Goal: Information Seeking & Learning: Learn about a topic

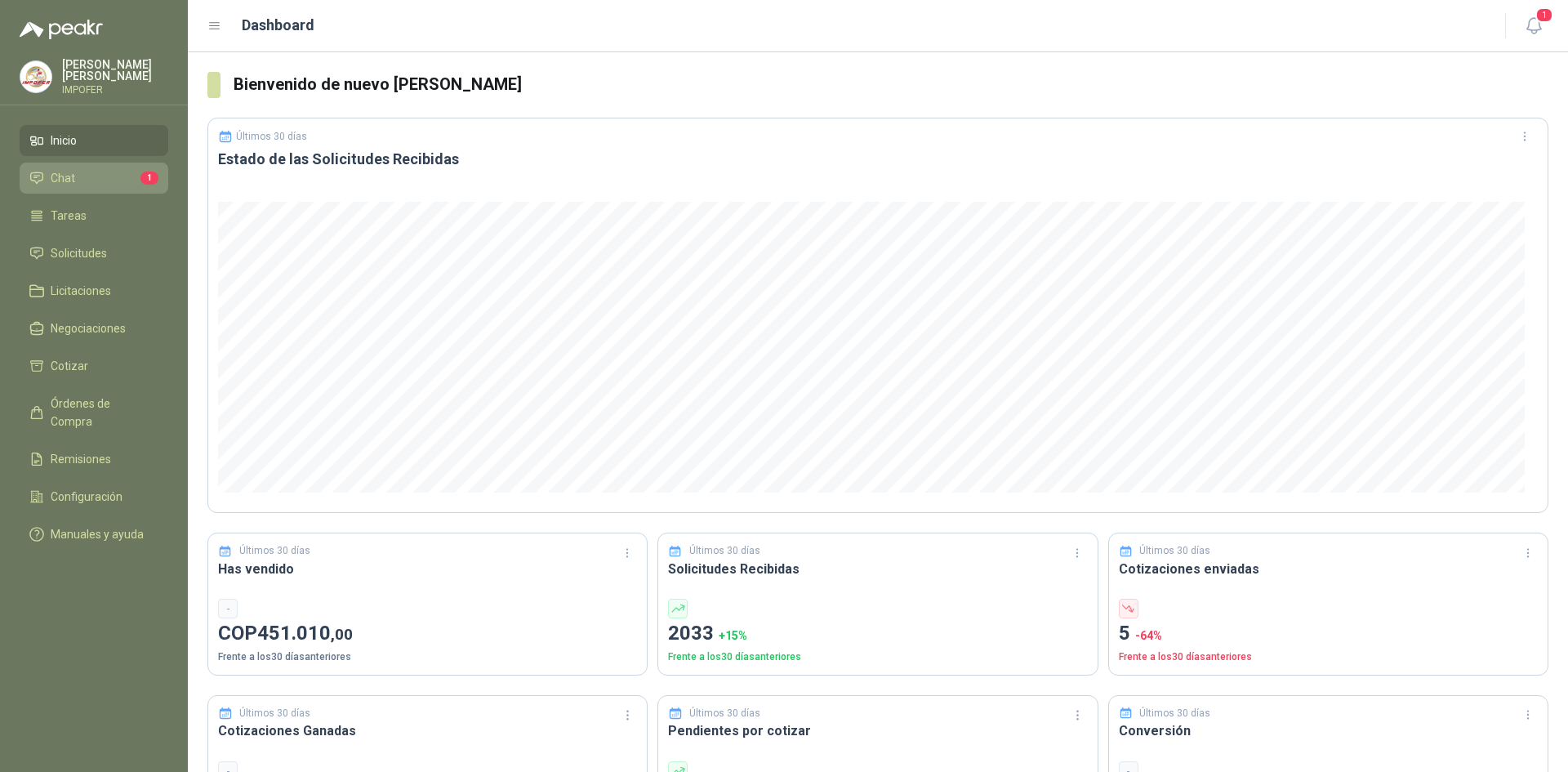
click at [68, 177] on span "Chat" at bounding box center [63, 178] width 25 height 18
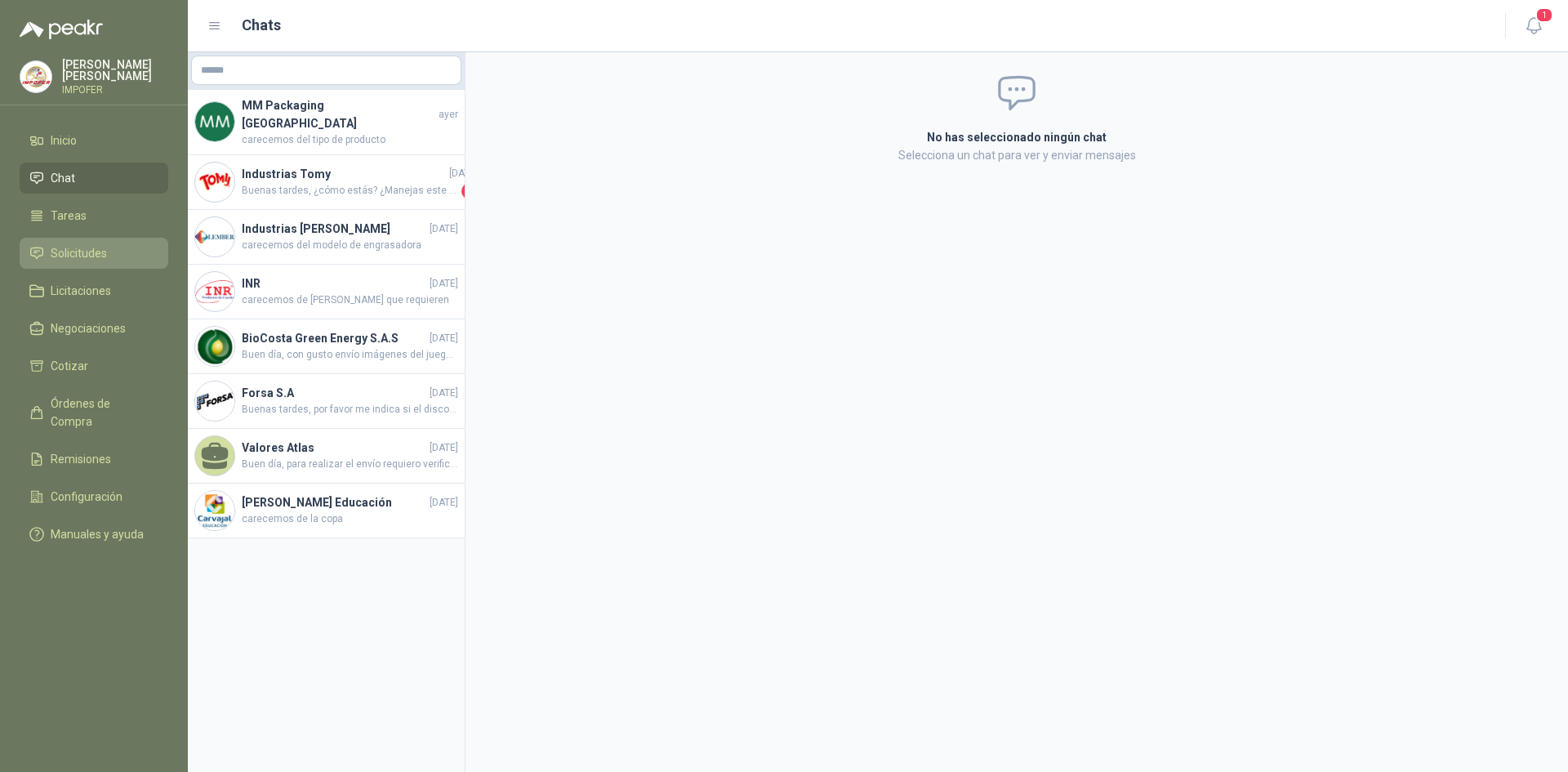
click at [73, 249] on span "Solicitudes" at bounding box center [79, 254] width 56 height 18
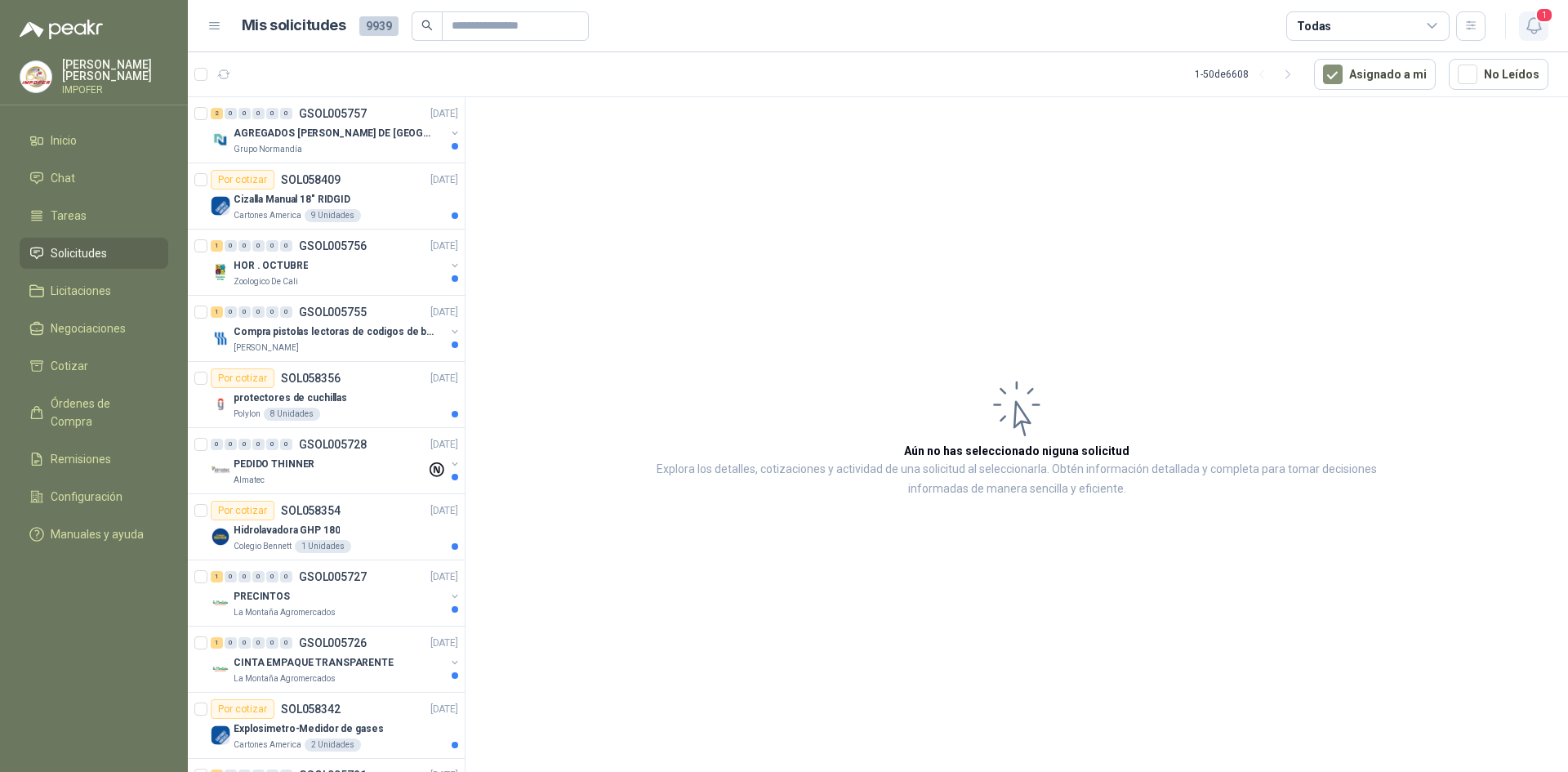
click at [1551, 22] on span "1" at bounding box center [1545, 15] width 18 height 16
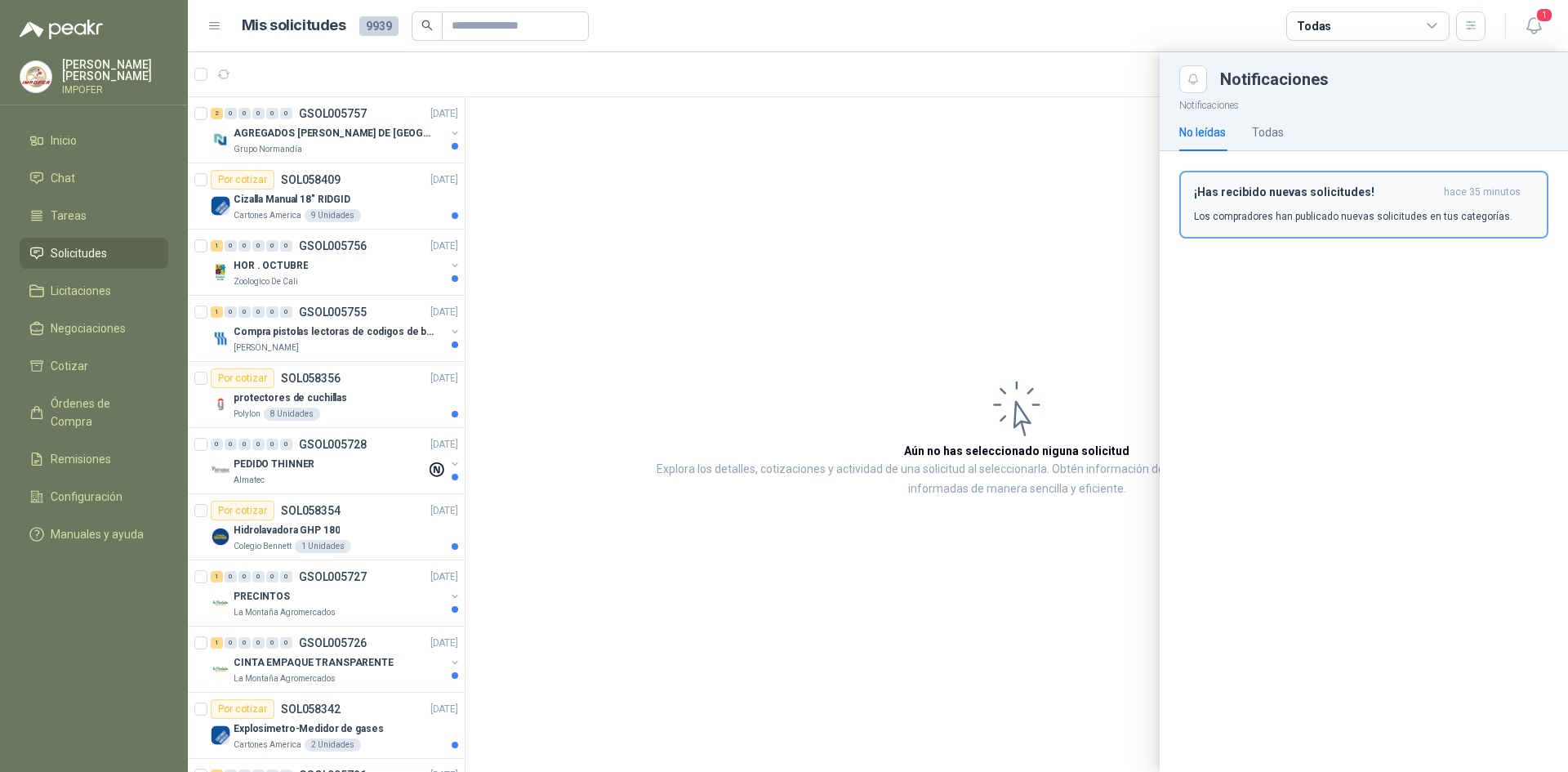
click at [1233, 210] on p "Los compradores han publicado nuevas solicitudes en tus categorías." at bounding box center [1353, 216] width 318 height 15
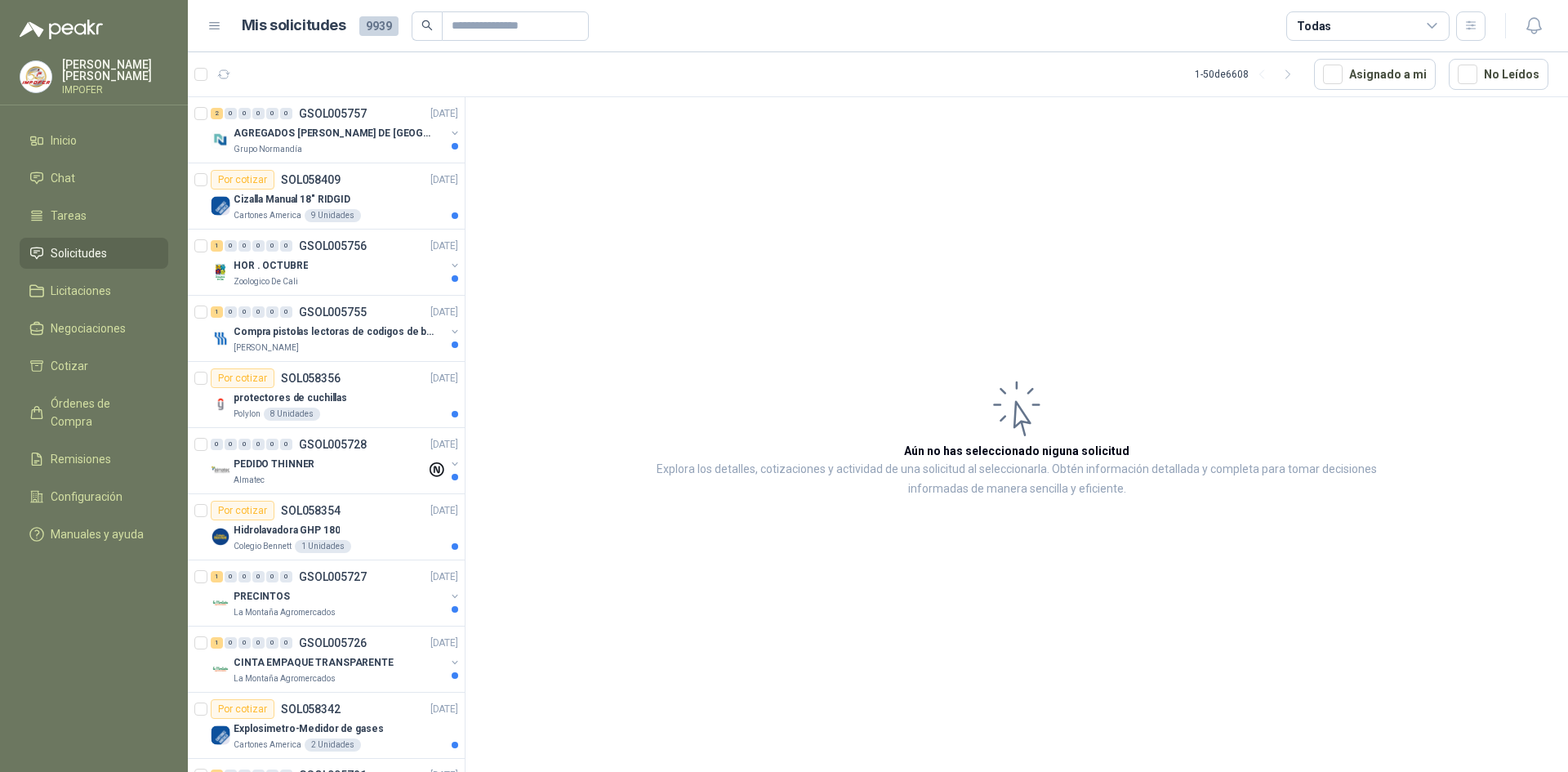
click at [1359, 31] on div "Todas" at bounding box center [1367, 26] width 163 height 29
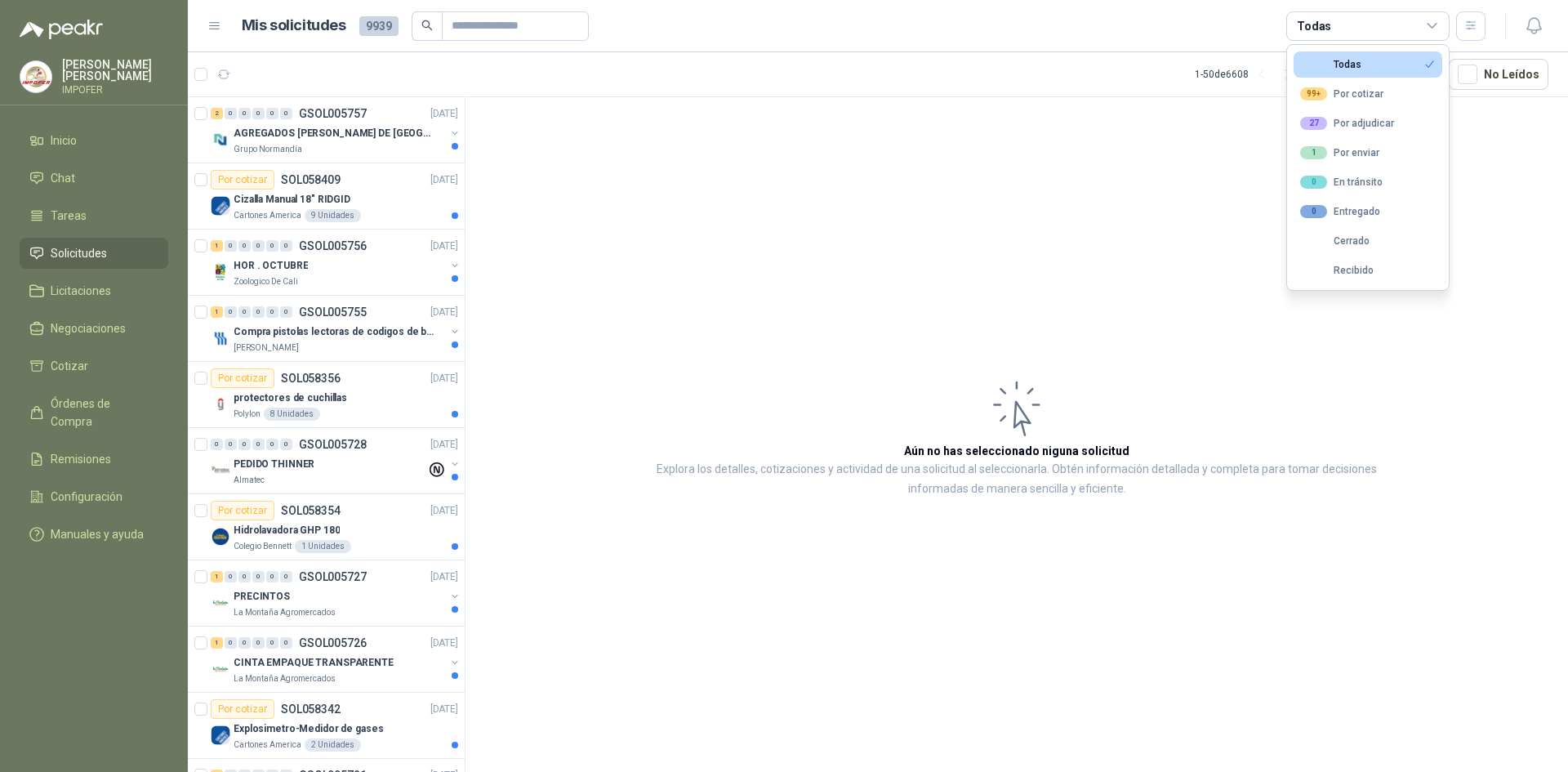
drag, startPoint x: 1359, startPoint y: 32, endPoint x: 1438, endPoint y: 30, distance: 79.0
click at [1367, 32] on div "Todas" at bounding box center [1367, 26] width 163 height 29
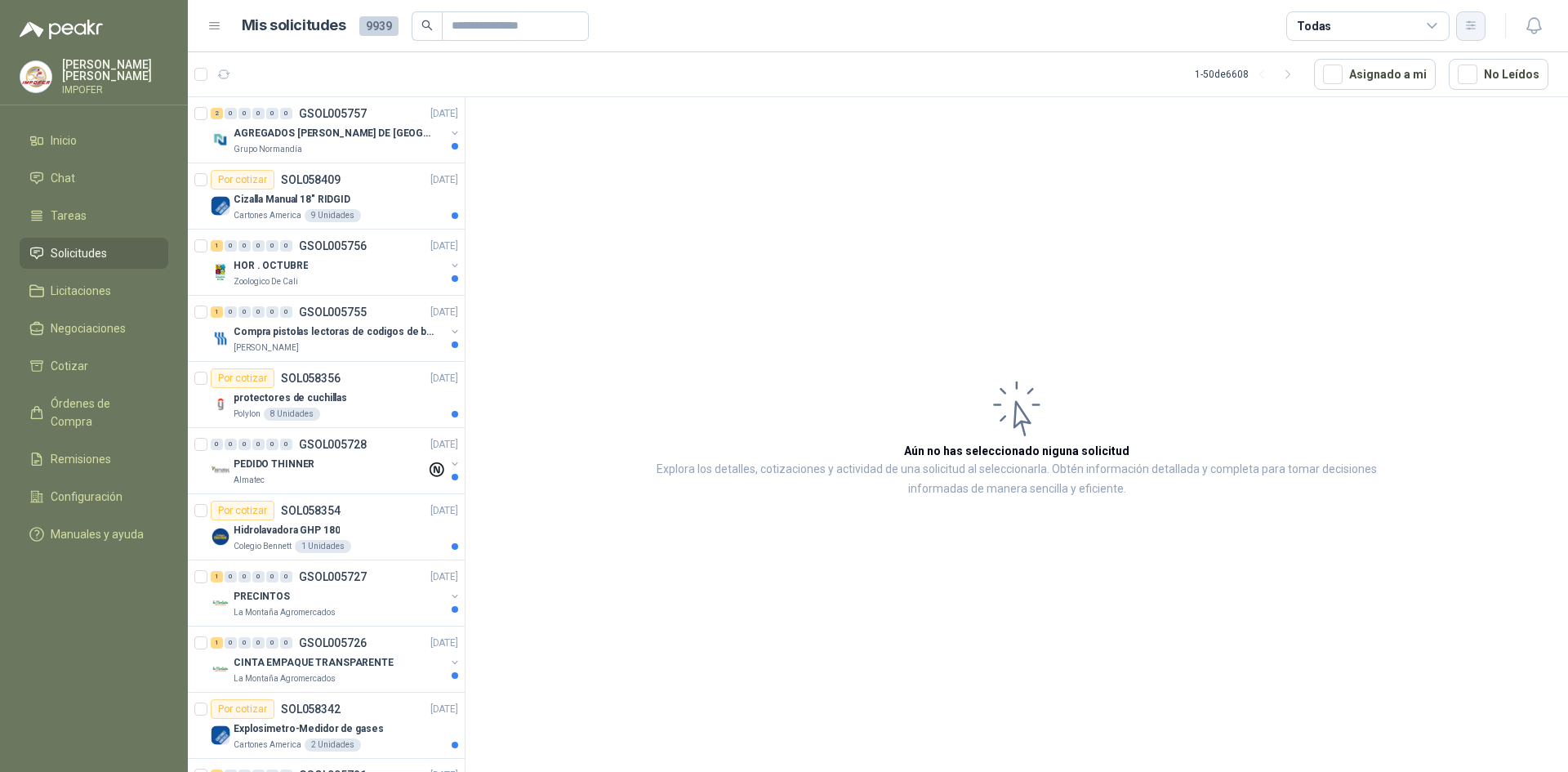
click at [1470, 24] on icon "button" at bounding box center [1471, 26] width 14 height 14
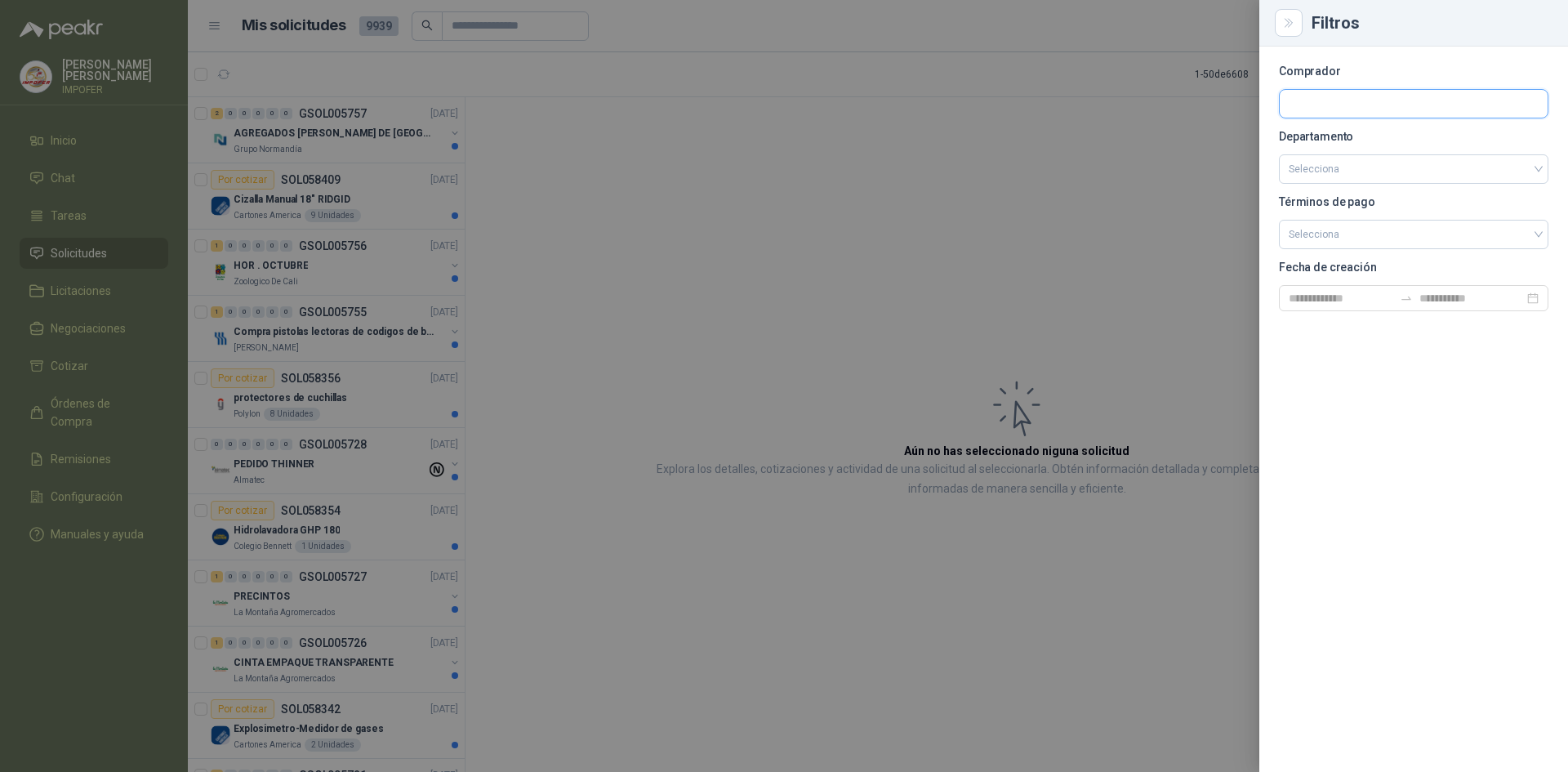
click at [1372, 112] on input "text" at bounding box center [1413, 103] width 268 height 27
type input "******"
click at [1485, 144] on div "Patojito Industrias Patojito SAS - NIT : 817000809" at bounding box center [1414, 143] width 242 height 18
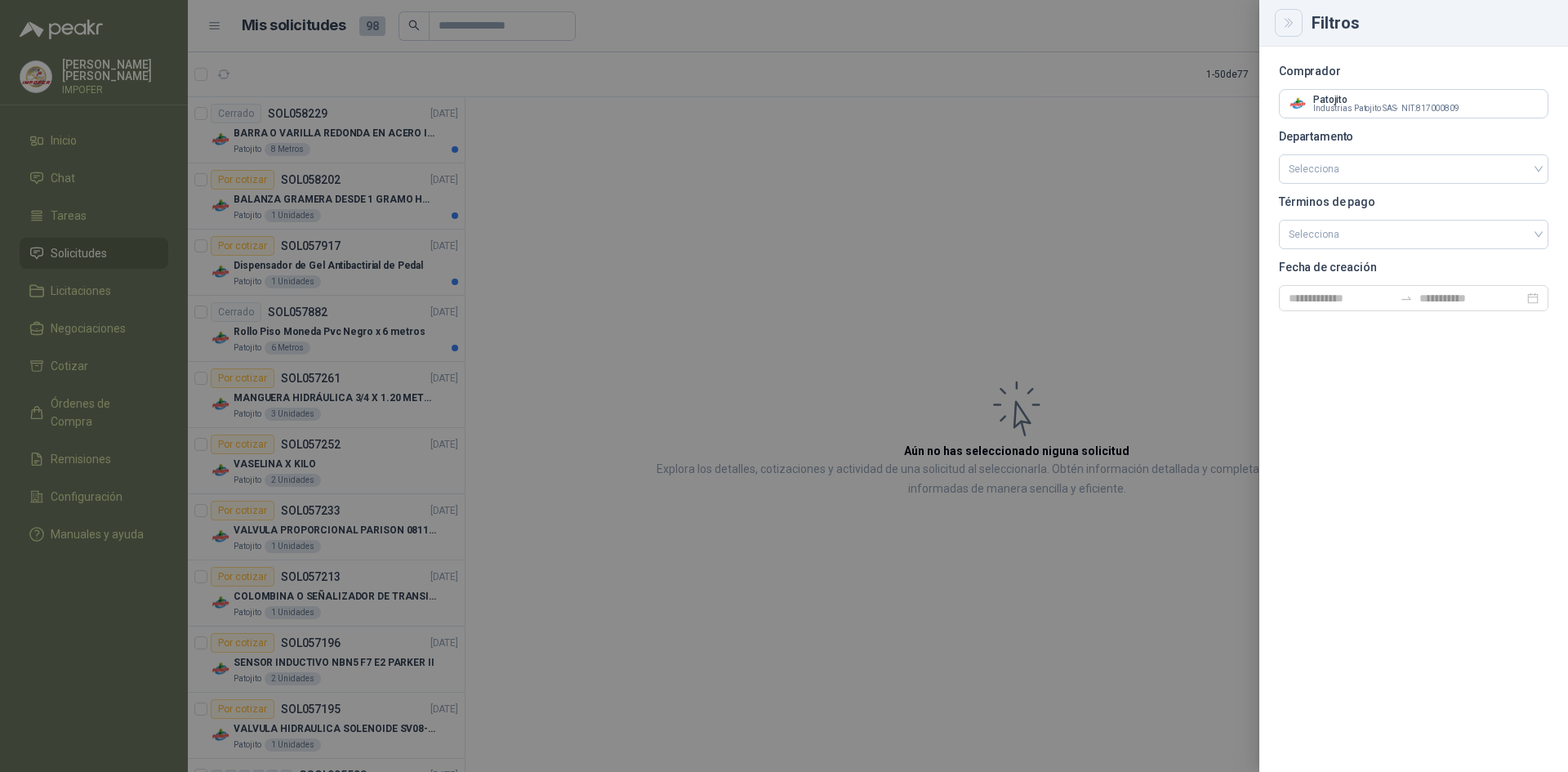
click at [1294, 22] on icon "Close" at bounding box center [1289, 23] width 14 height 14
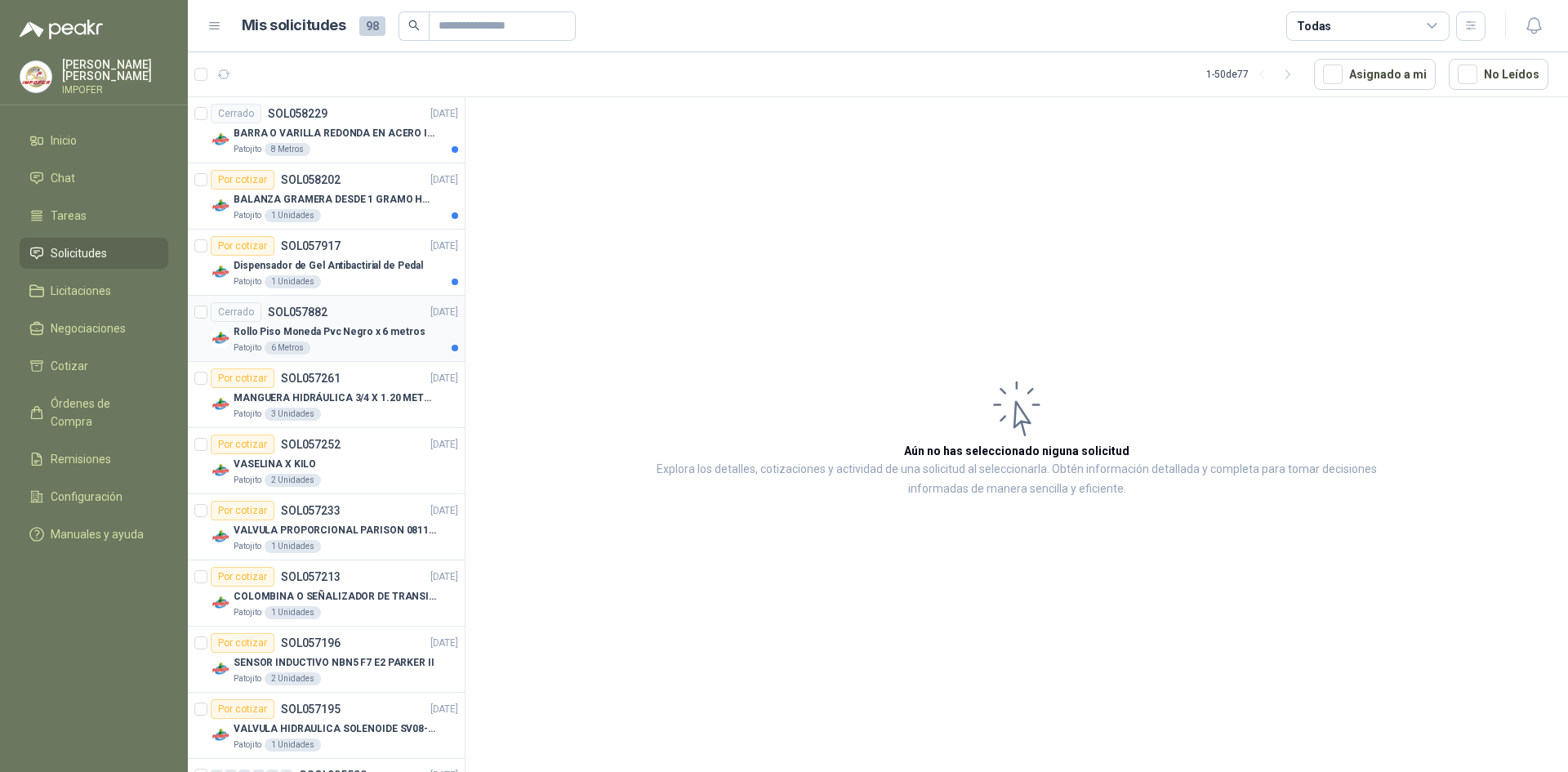
click at [342, 341] on div "Rollo Piso Moneda Pvc Negro x 6 metros" at bounding box center [346, 332] width 225 height 20
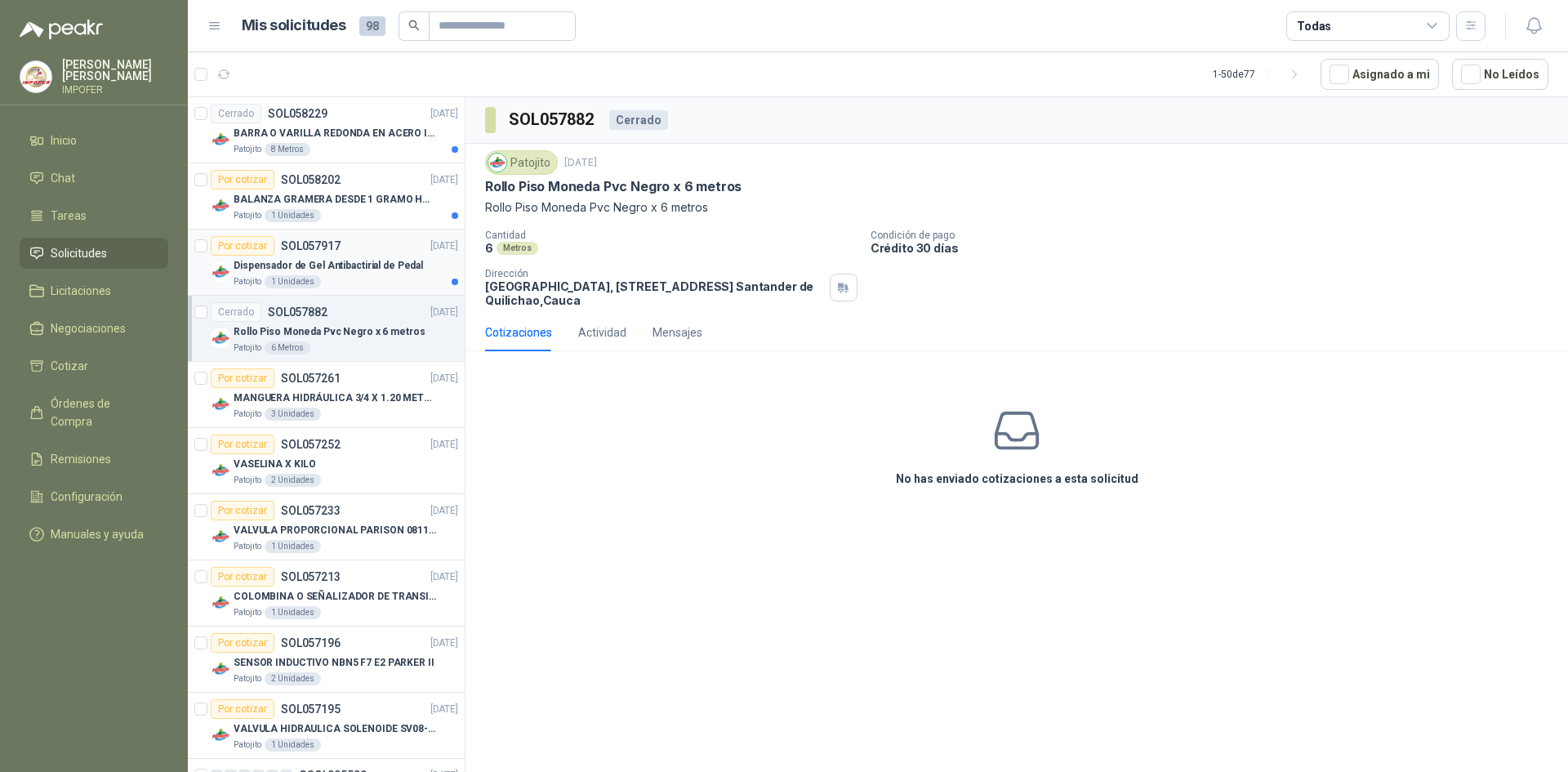
click at [309, 260] on p "Dispensador de Gel Antibactirial de Pedal" at bounding box center [328, 265] width 190 height 16
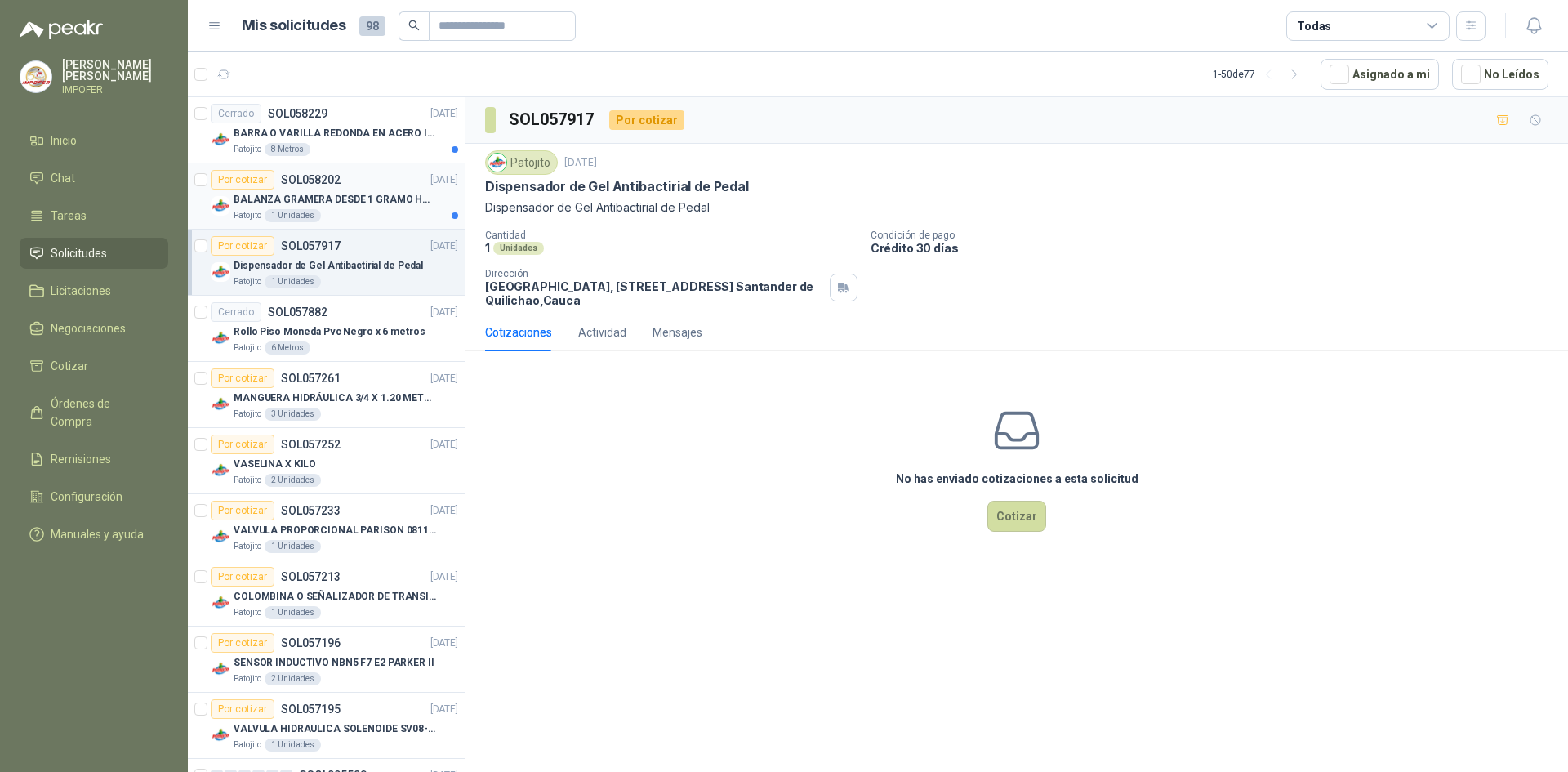
click at [380, 211] on div "Patojito 1 Unidades" at bounding box center [346, 216] width 225 height 13
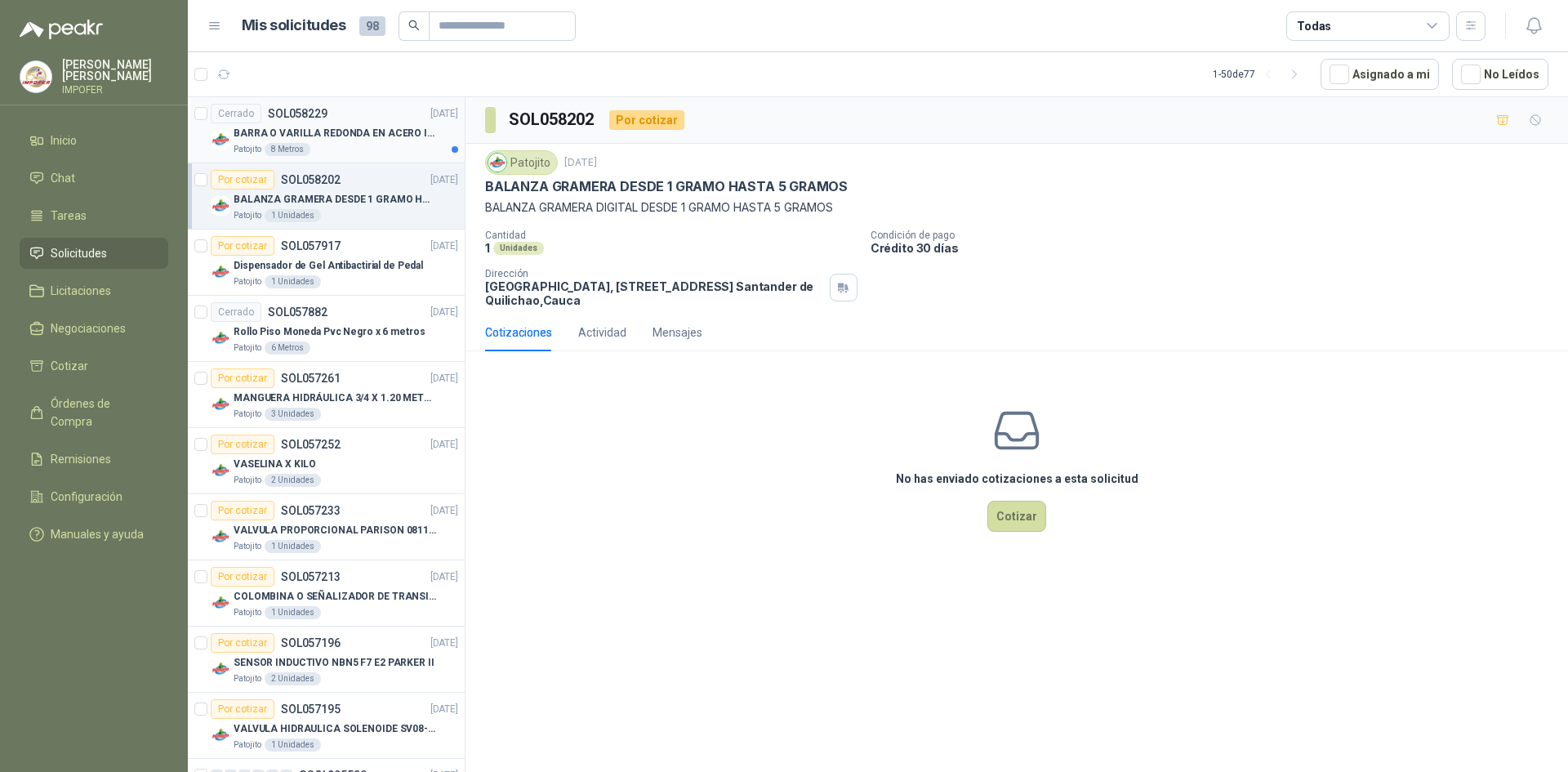
click at [359, 146] on div "Patojito 8 Metros" at bounding box center [346, 149] width 225 height 13
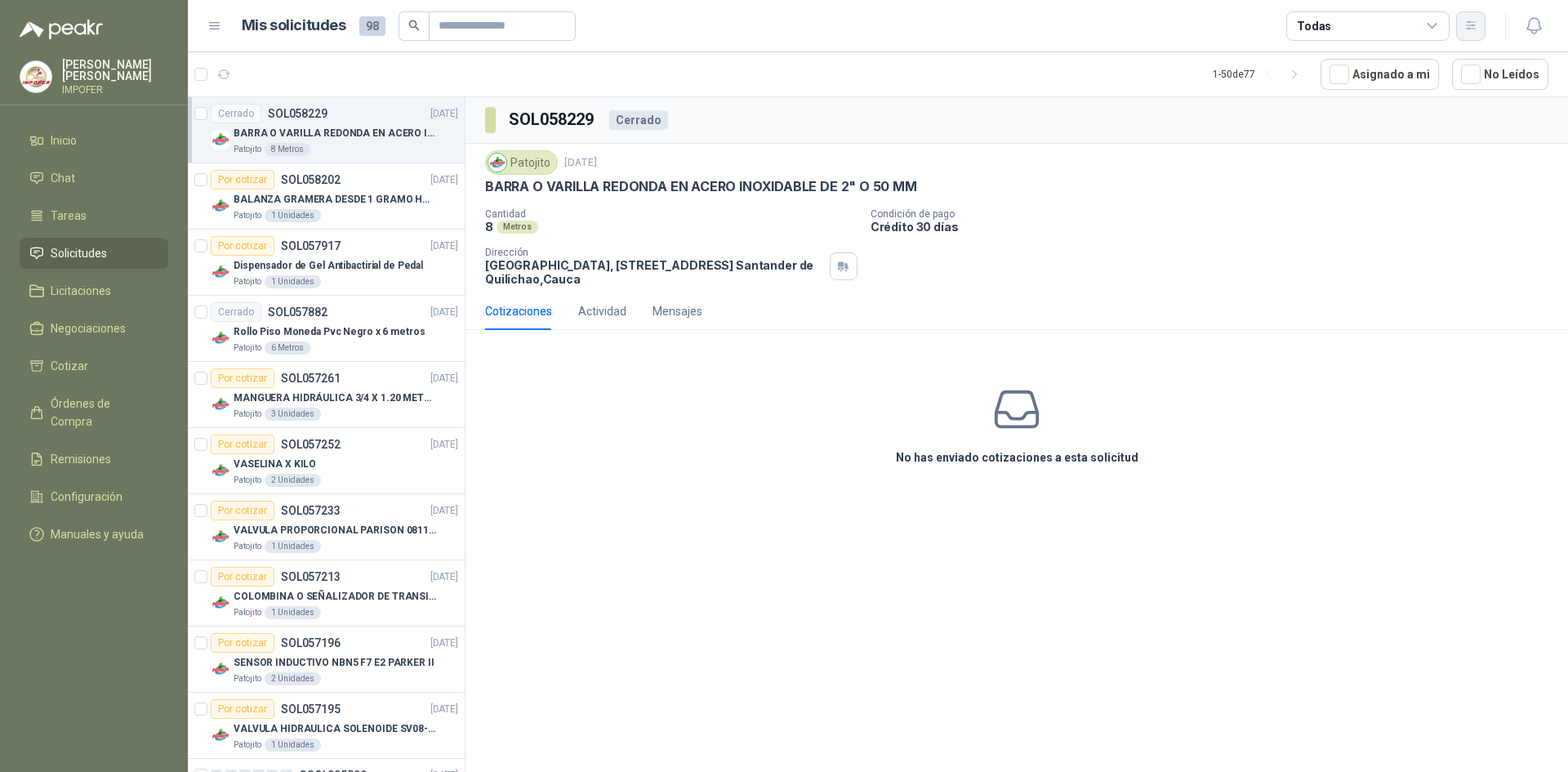
click at [1470, 27] on icon "button" at bounding box center [1471, 26] width 14 height 14
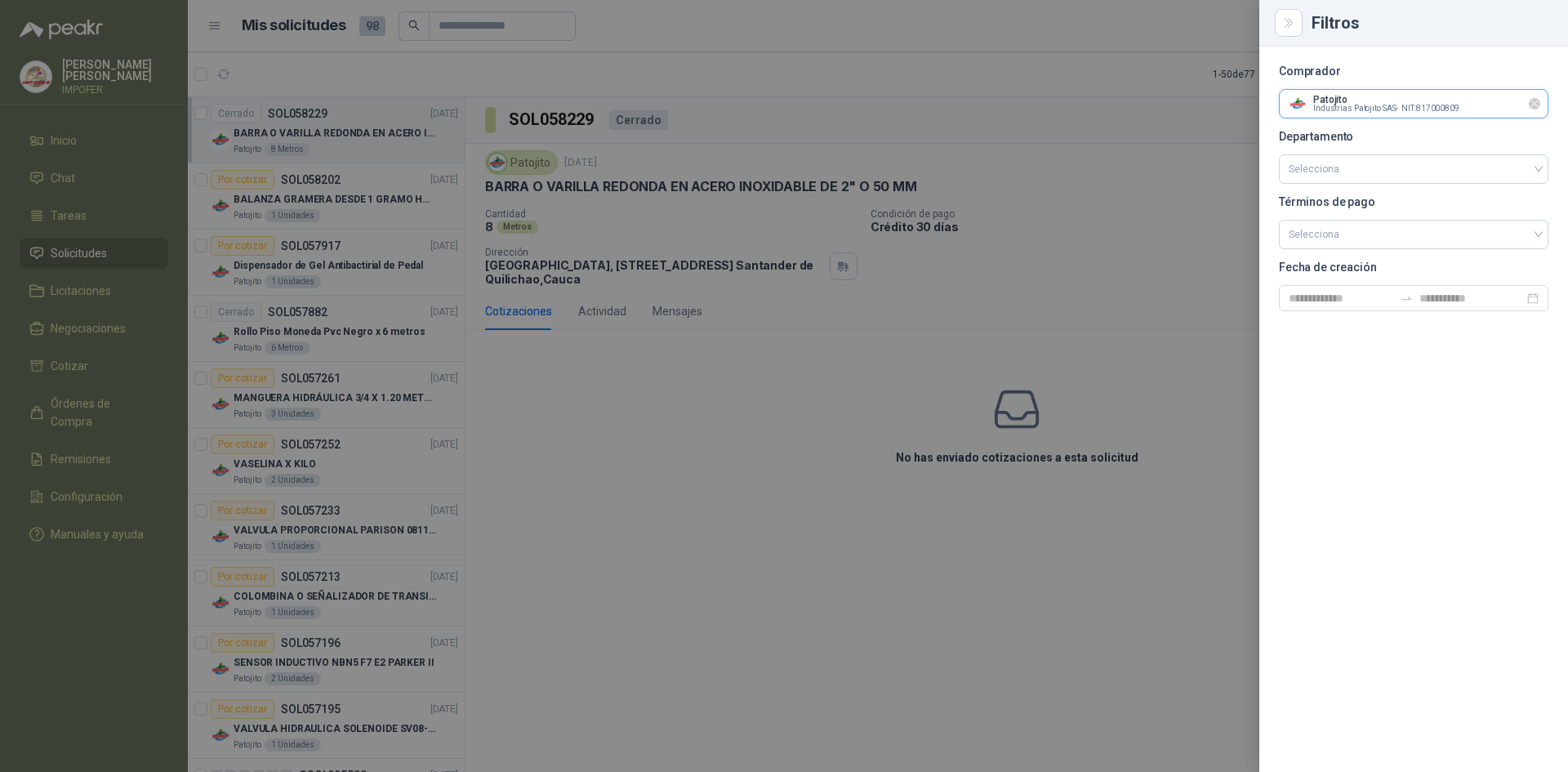
click at [1415, 105] on input "text" at bounding box center [1413, 103] width 268 height 27
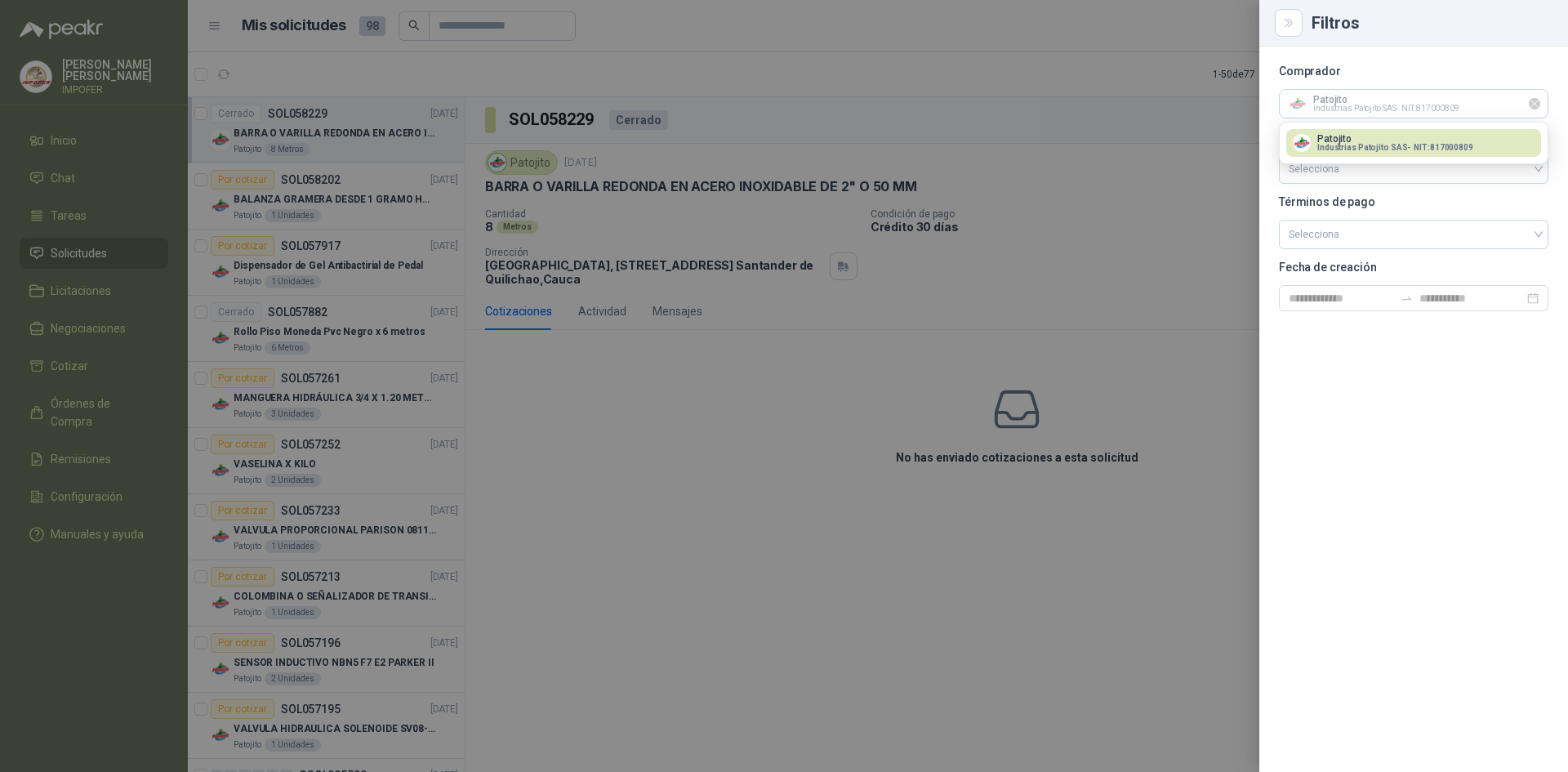
click at [1531, 109] on icon "Limpiar" at bounding box center [1535, 104] width 14 height 14
click at [1402, 109] on input "text" at bounding box center [1413, 103] width 268 height 27
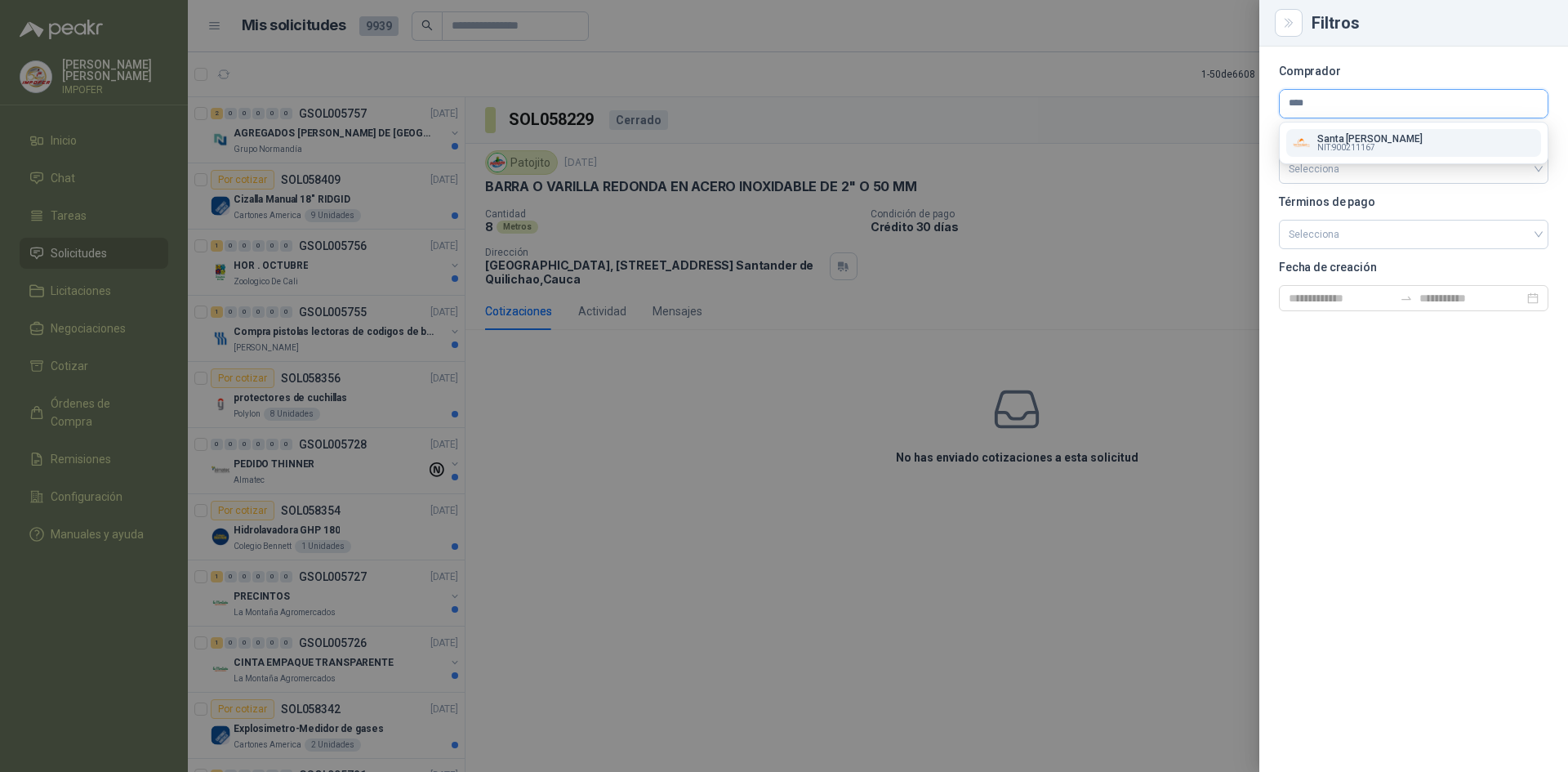
type input "****"
click at [1457, 141] on div "Santa [PERSON_NAME] NIT : 900211167" at bounding box center [1414, 143] width 242 height 18
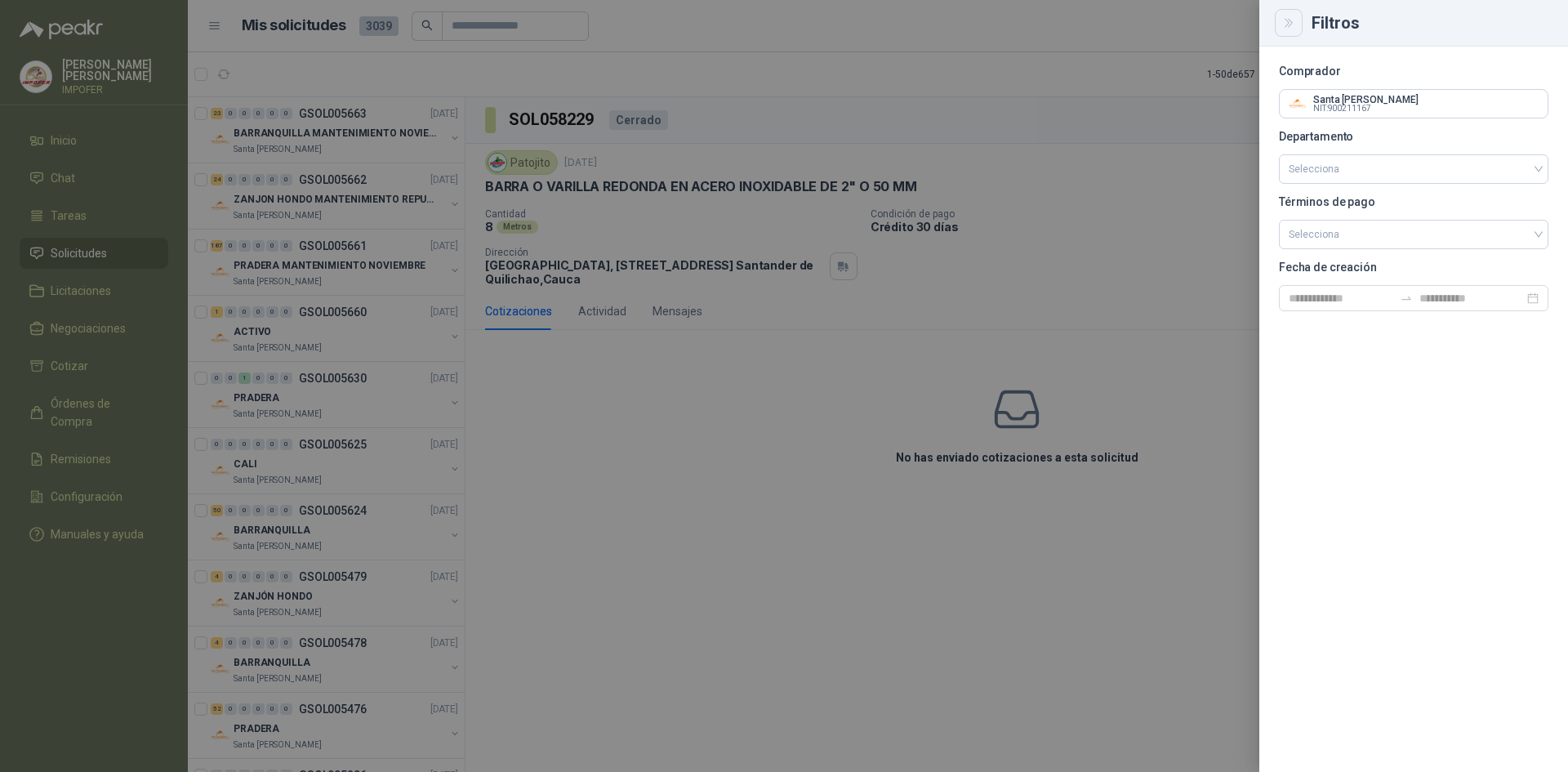
click at [1289, 26] on icon "Close" at bounding box center [1289, 23] width 14 height 14
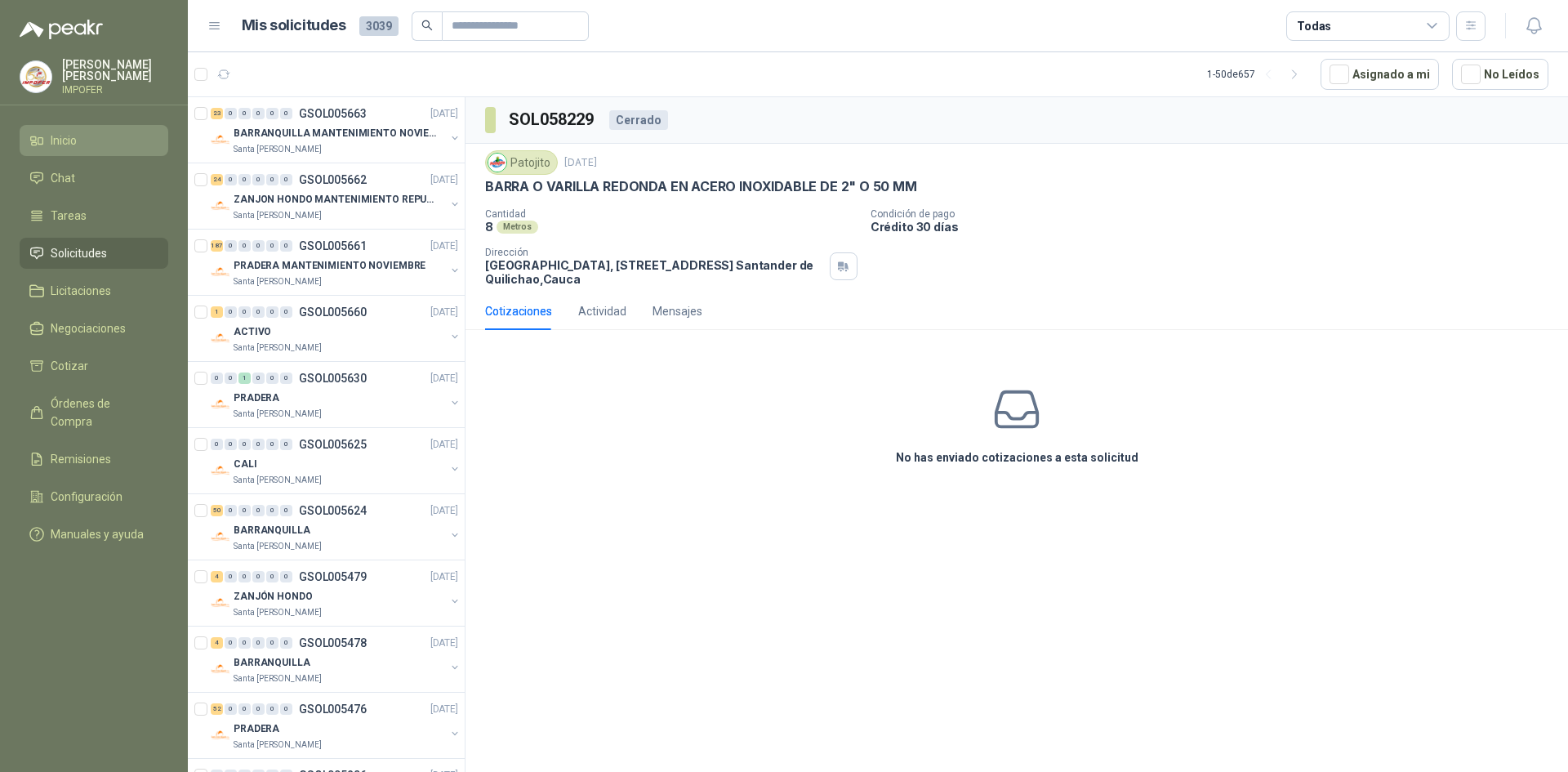
click at [82, 140] on li "Inicio" at bounding box center [94, 141] width 129 height 18
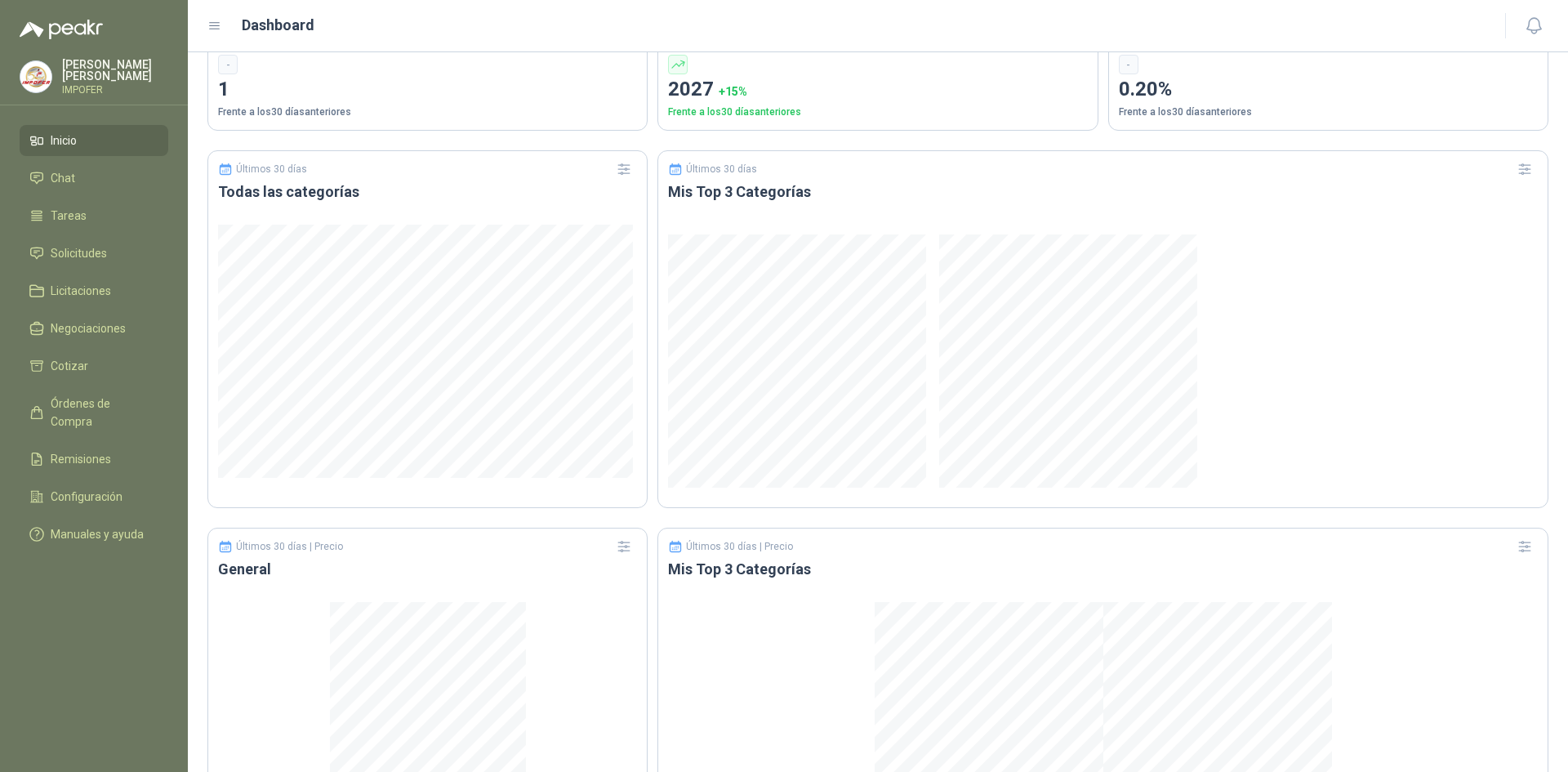
scroll to position [831, 0]
